Goal: Download file/media

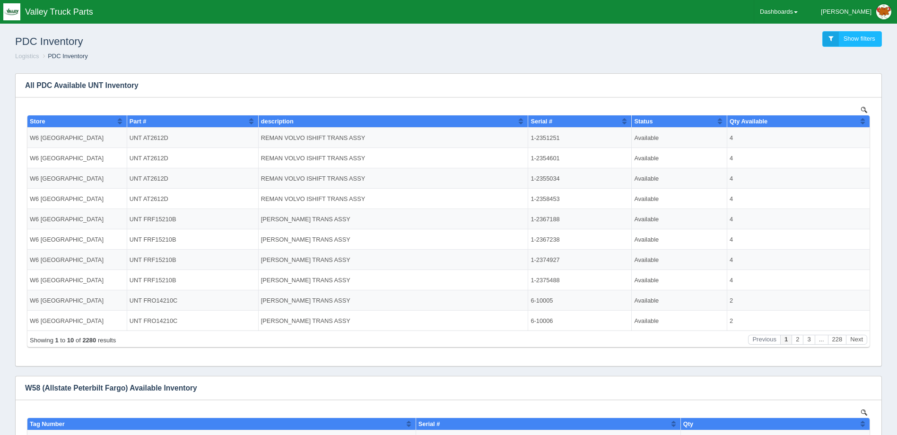
click at [297, 43] on h1 "PDC Inventory" at bounding box center [232, 41] width 434 height 21
click at [793, 0] on link "Dashboards" at bounding box center [778, 12] width 49 height 24
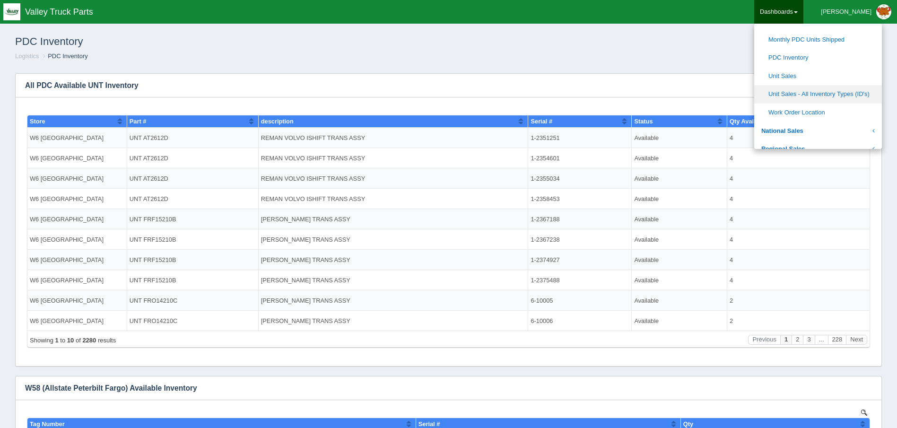
scroll to position [331, 0]
click at [841, 58] on link "PDC Inventory" at bounding box center [818, 57] width 128 height 18
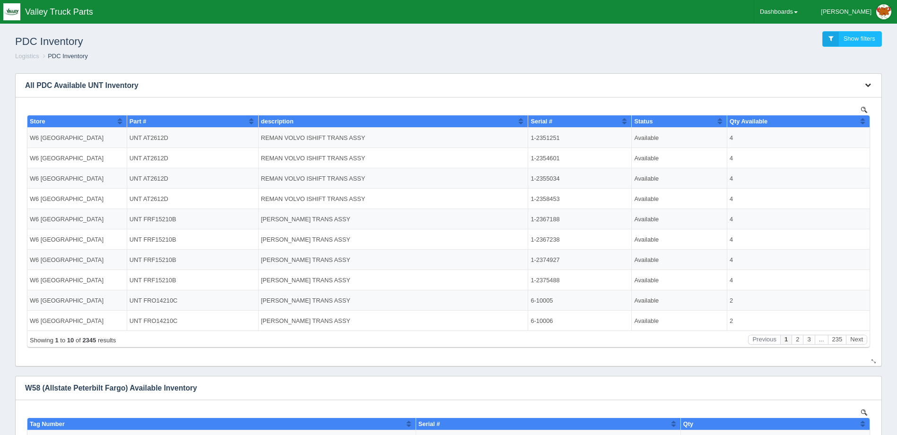
click at [869, 87] on icon "button" at bounding box center [868, 85] width 6 height 6
click at [834, 96] on link "Download CSV" at bounding box center [837, 100] width 76 height 14
